Goal: Transaction & Acquisition: Purchase product/service

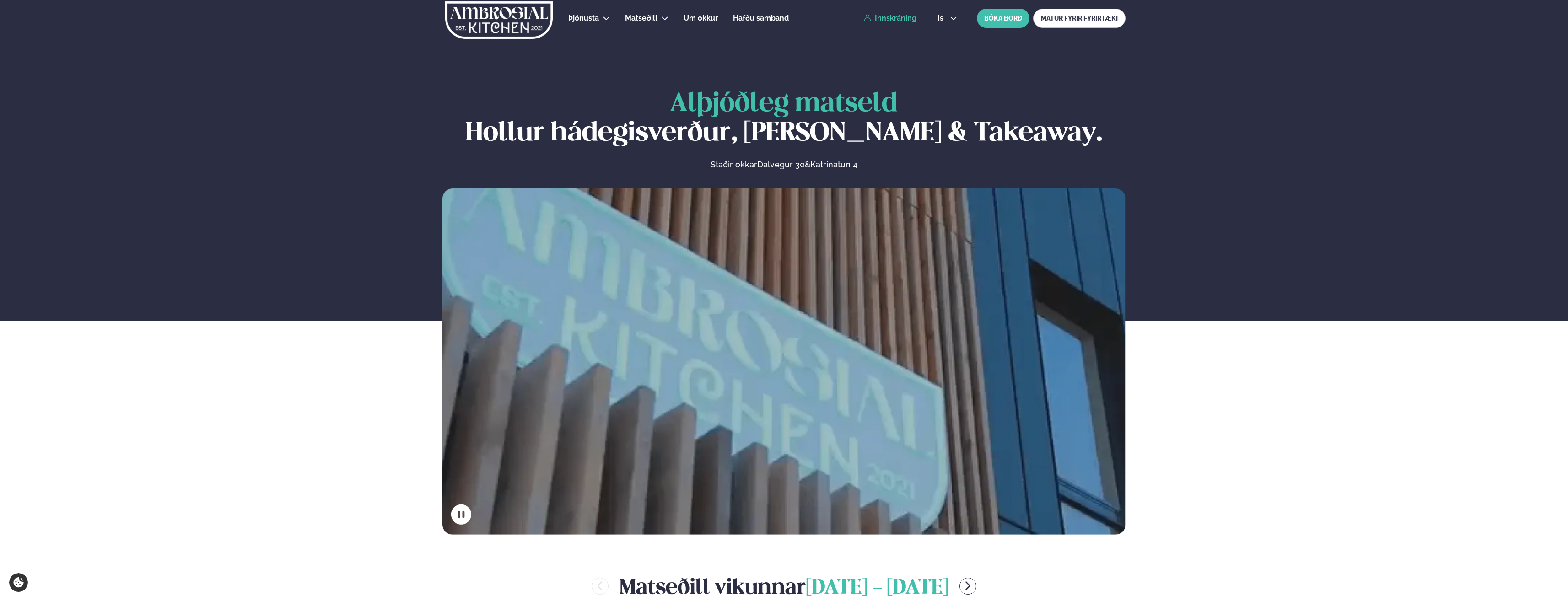
click at [904, 14] on link "Innskráning" at bounding box center [890, 18] width 53 height 9
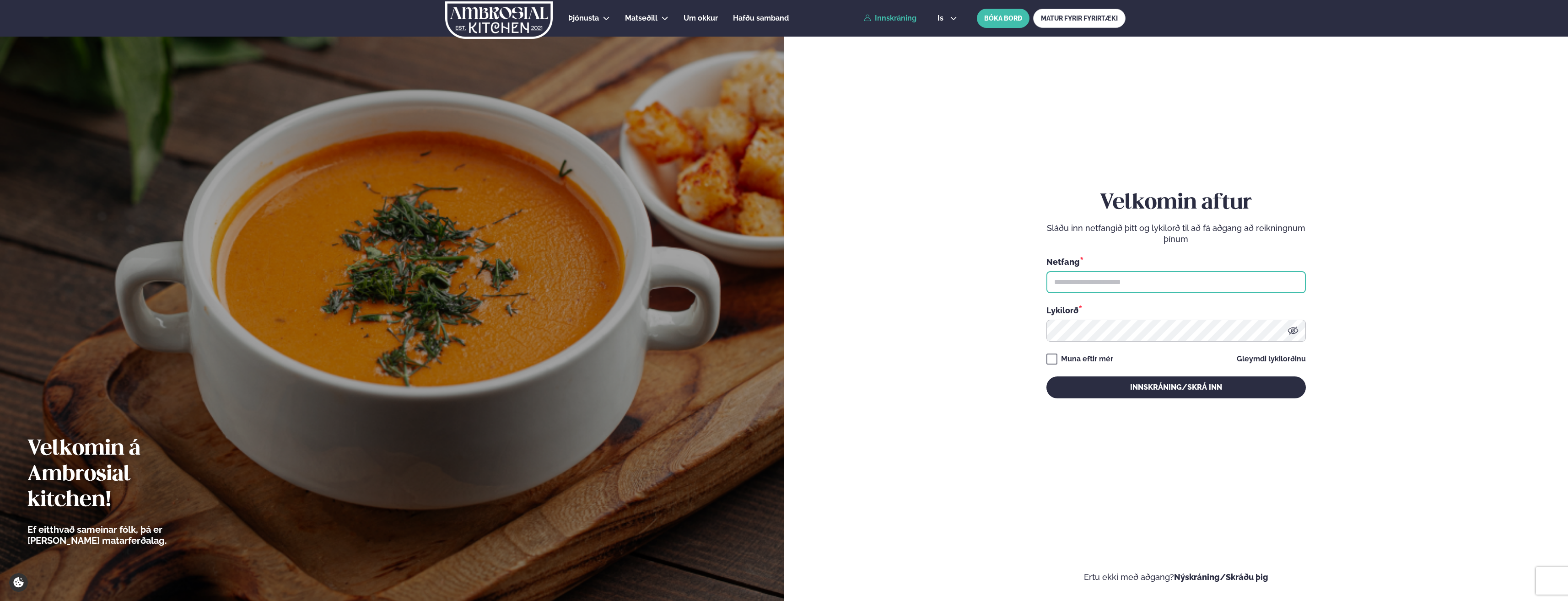
type input "**********"
click at [1186, 394] on button "Innskráning/Skrá inn" at bounding box center [1176, 387] width 259 height 22
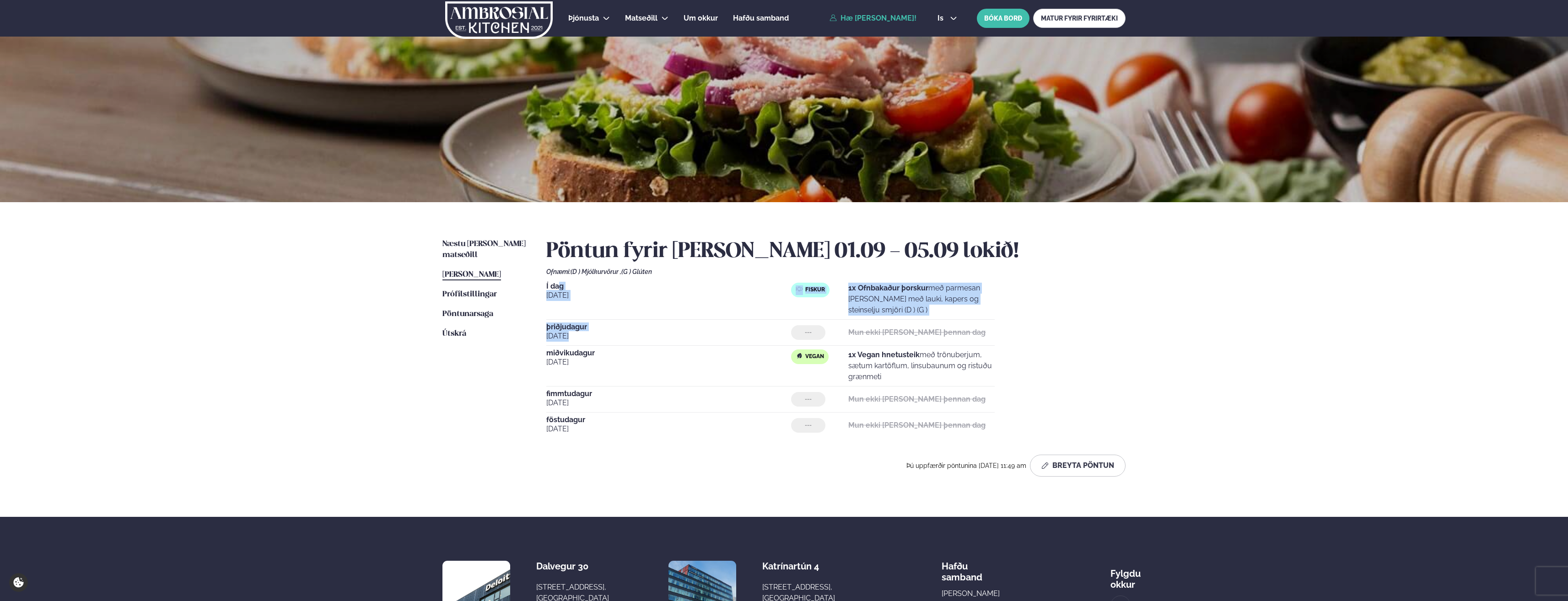
drag, startPoint x: 558, startPoint y: 287, endPoint x: 660, endPoint y: 335, distance: 112.7
click at [660, 335] on div "Í dag [DATE] Fiskur 1x Ofnbakaður þorskur með parmesan [PERSON_NAME] með lauki,…" at bounding box center [836, 360] width 580 height 156
click at [548, 287] on span "Í dag" at bounding box center [669, 285] width 245 height 7
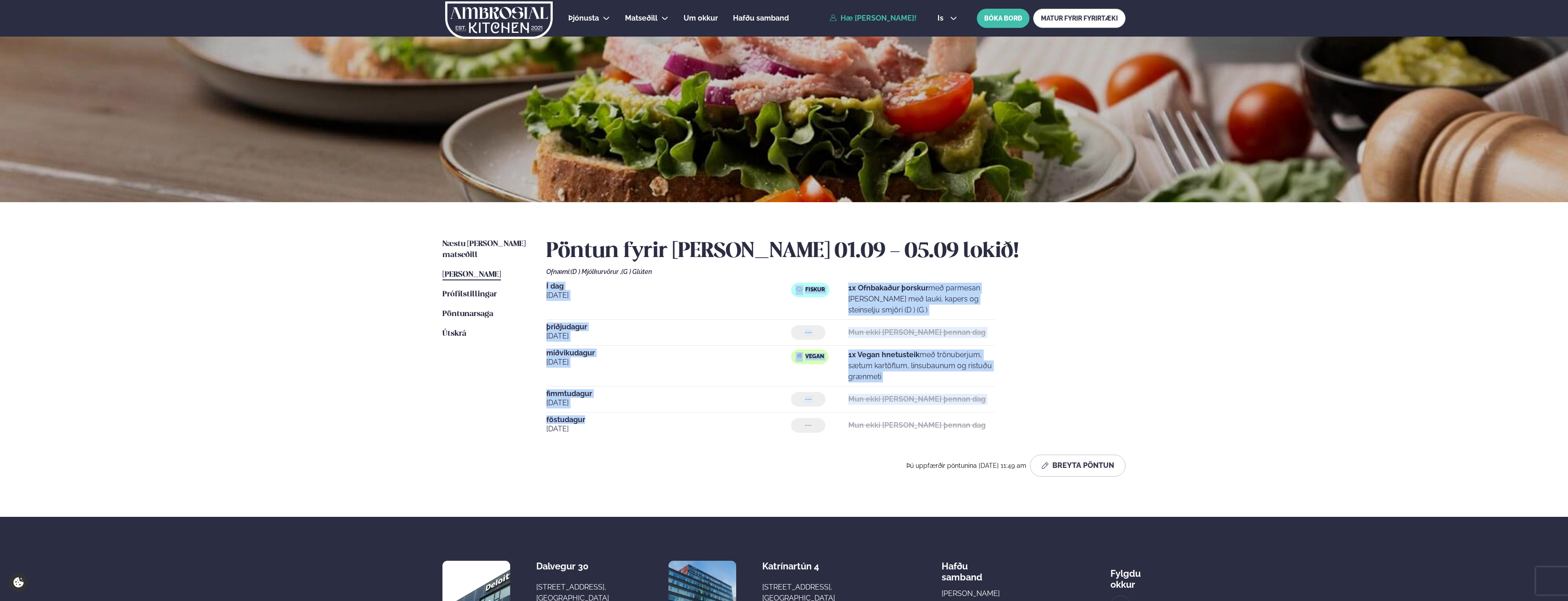
drag, startPoint x: 547, startPoint y: 287, endPoint x: 638, endPoint y: 416, distance: 157.9
click at [638, 416] on div "Í dag [DATE] Fiskur 1x Ofnbakaður þorskur með parmesan [PERSON_NAME] með lauki,…" at bounding box center [836, 360] width 580 height 156
click at [576, 379] on div "miðvikudagur [DATE]" at bounding box center [669, 366] width 245 height 33
drag, startPoint x: 549, startPoint y: 288, endPoint x: 577, endPoint y: 406, distance: 121.3
click at [577, 406] on div "Í dag [DATE] Fiskur 1x Ofnbakaður þorskur með parmesan [PERSON_NAME] með lauki,…" at bounding box center [836, 360] width 580 height 156
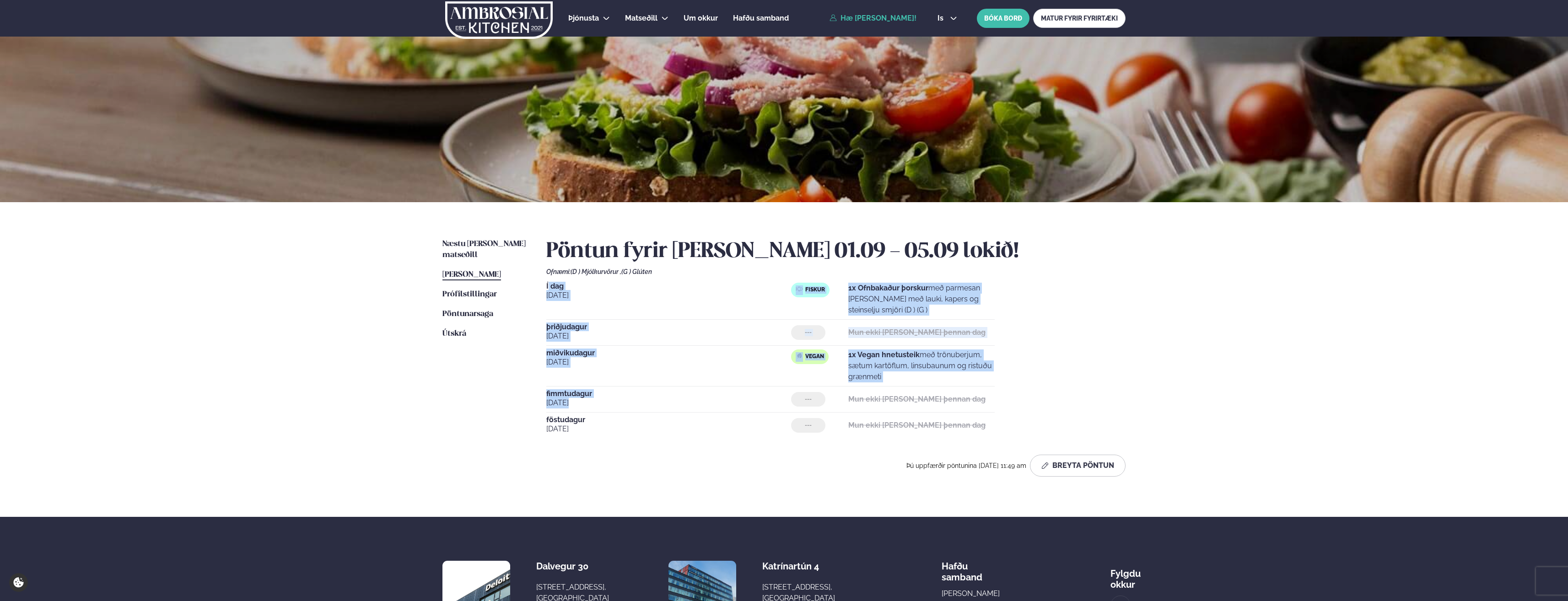
drag, startPoint x: 577, startPoint y: 406, endPoint x: 568, endPoint y: 395, distance: 14.2
click at [568, 395] on span "fimmtudagur" at bounding box center [669, 393] width 245 height 7
drag, startPoint x: 549, startPoint y: 278, endPoint x: 573, endPoint y: 443, distance: 166.7
click at [573, 443] on div "Pöntun fyrir [PERSON_NAME] 01.09 - 05.09 lokið! Ofnæmi: (D ) Mjólkurvörur , (G …" at bounding box center [836, 357] width 580 height 238
drag, startPoint x: 573, startPoint y: 443, endPoint x: 566, endPoint y: 406, distance: 37.7
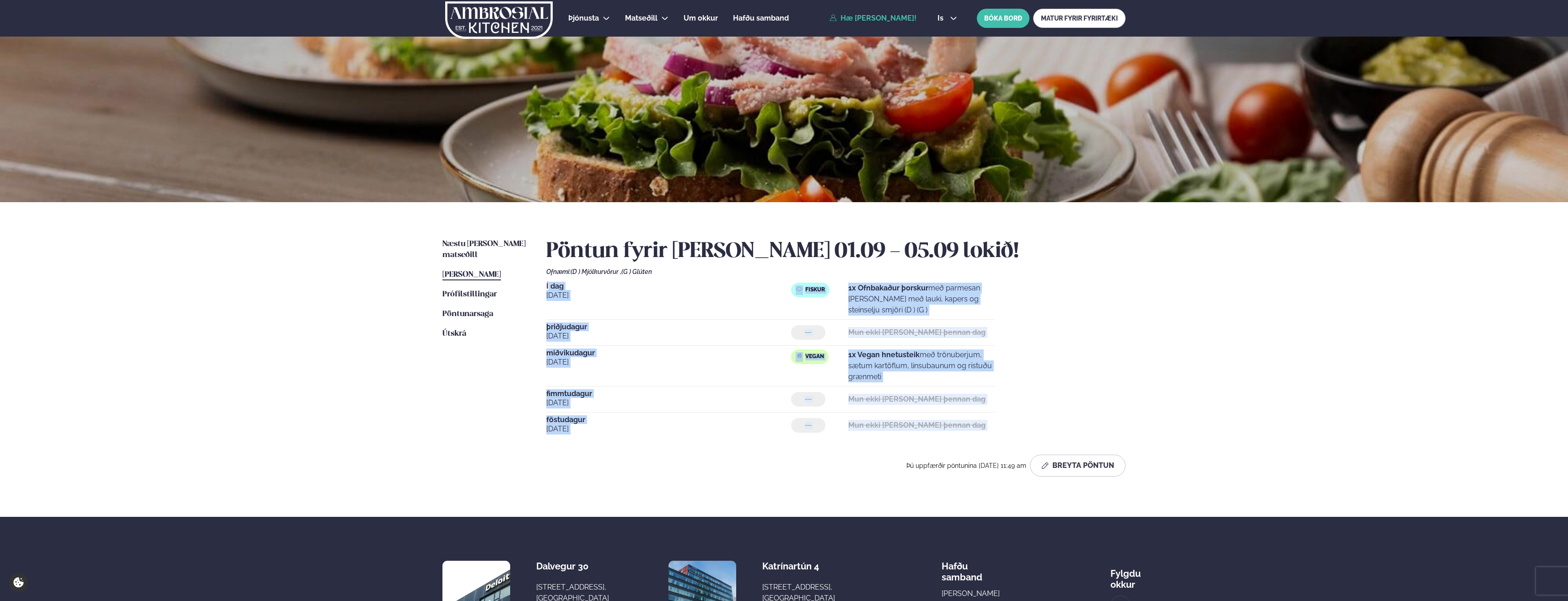
click at [566, 406] on span "[DATE]" at bounding box center [669, 403] width 245 height 11
drag, startPoint x: 549, startPoint y: 292, endPoint x: 574, endPoint y: 439, distance: 149.1
click at [574, 439] on div "Pöntun fyrir [PERSON_NAME] 01.09 - 05.09 lokið! Ofnæmi: (D ) Mjólkurvörur , (G …" at bounding box center [836, 357] width 580 height 238
drag, startPoint x: 574, startPoint y: 439, endPoint x: 575, endPoint y: 430, distance: 9.1
click at [575, 430] on span "[DATE]" at bounding box center [669, 429] width 245 height 11
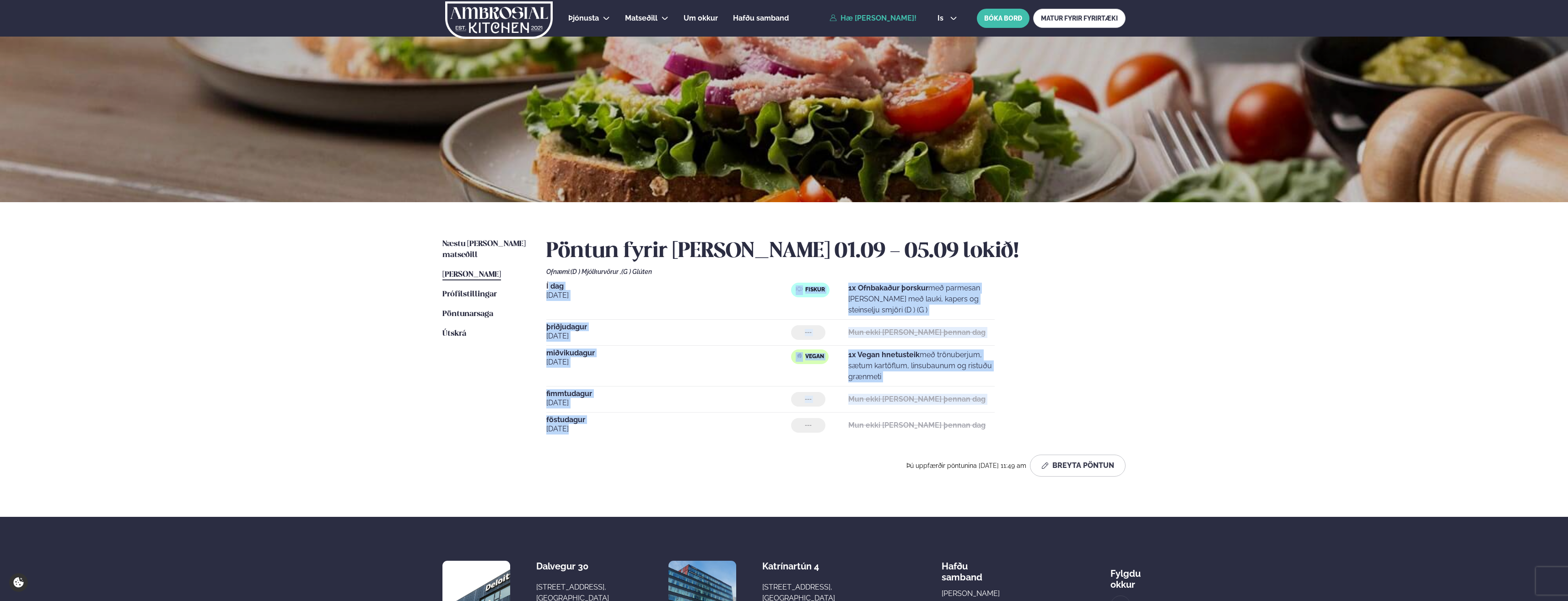
drag, startPoint x: 549, startPoint y: 283, endPoint x: 574, endPoint y: 431, distance: 150.1
click at [574, 431] on div "Í dag [DATE] Fiskur 1x Ofnbakaður þorskur með parmesan [PERSON_NAME] með lauki,…" at bounding box center [836, 360] width 580 height 156
click at [570, 432] on span "[DATE]" at bounding box center [669, 429] width 245 height 11
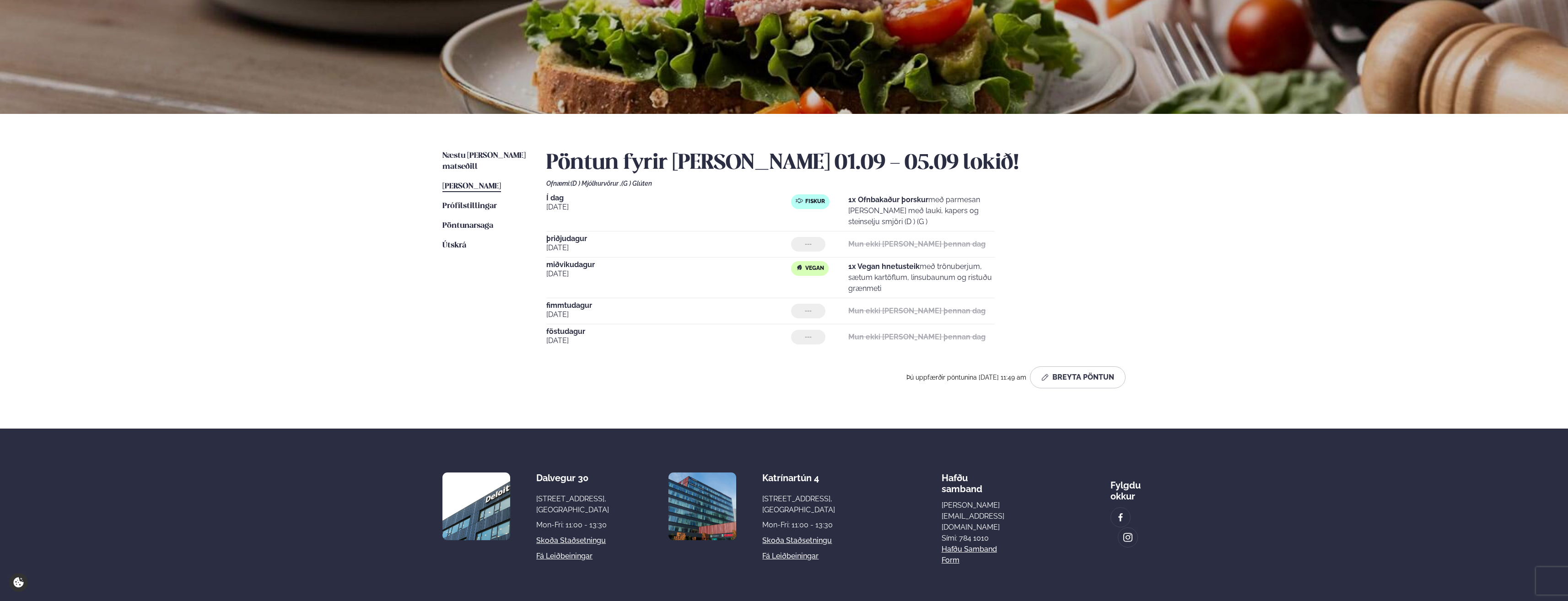
scroll to position [156, 0]
